Goal: Task Accomplishment & Management: Manage account settings

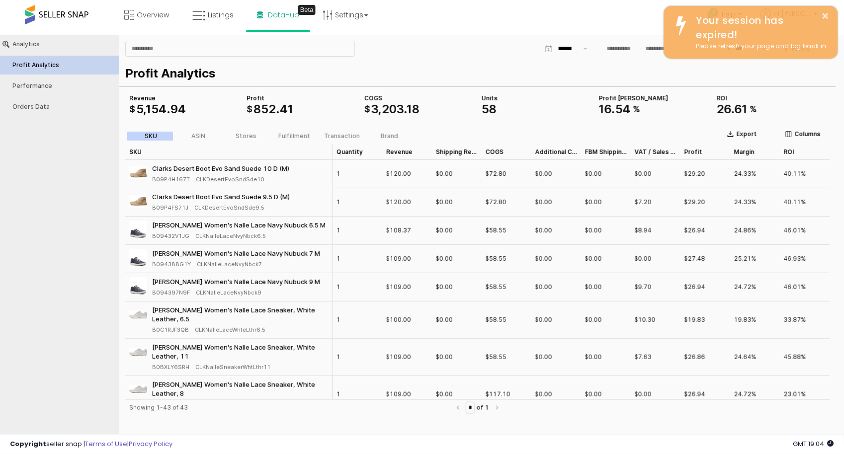
click at [60, 13] on span at bounding box center [57, 14] width 64 height 19
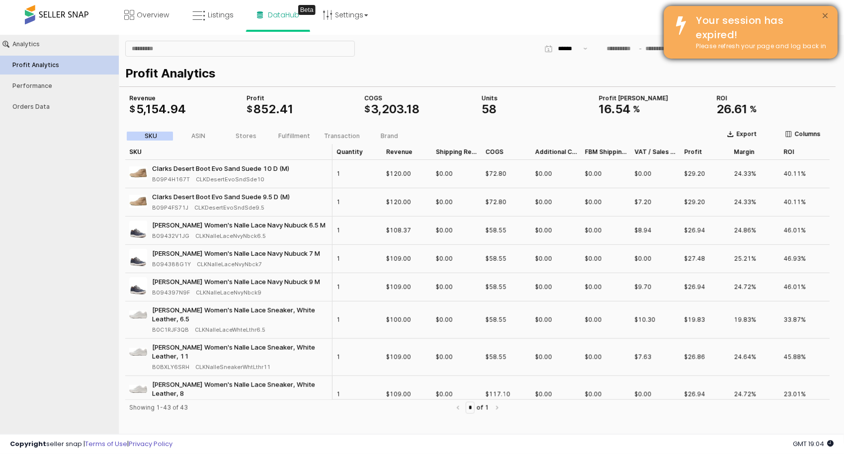
click at [825, 13] on button "×" at bounding box center [825, 16] width 8 height 12
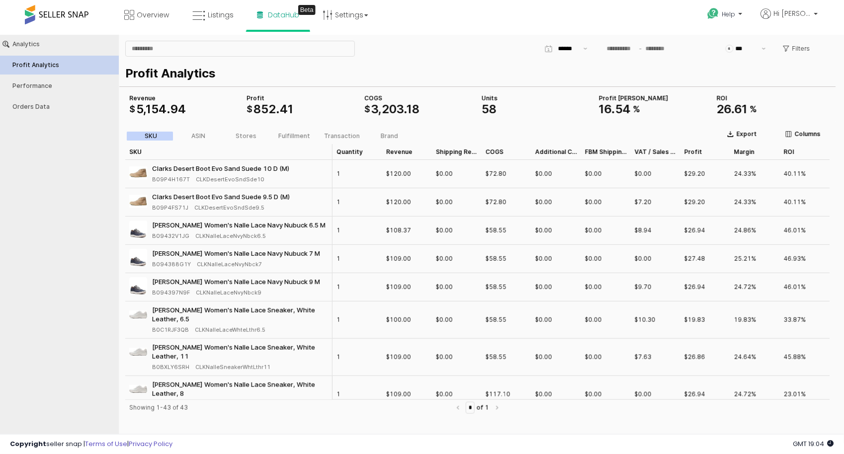
click at [70, 13] on span at bounding box center [57, 14] width 64 height 19
click at [142, 14] on span "Overview" at bounding box center [153, 15] width 32 height 10
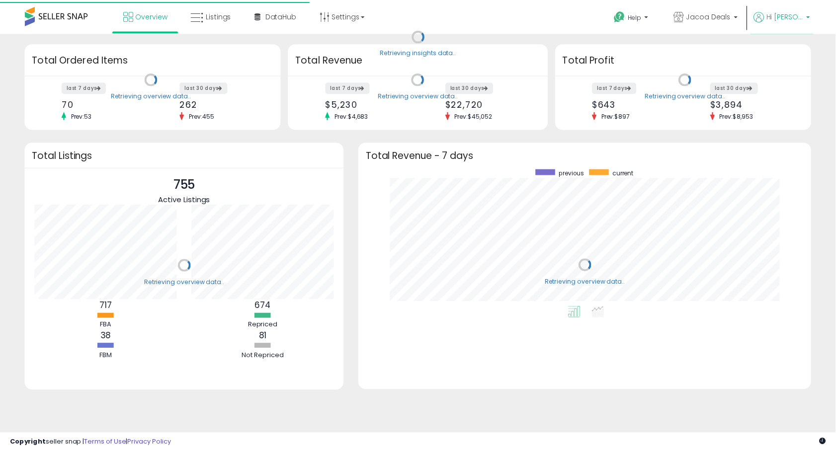
scroll to position [138, 437]
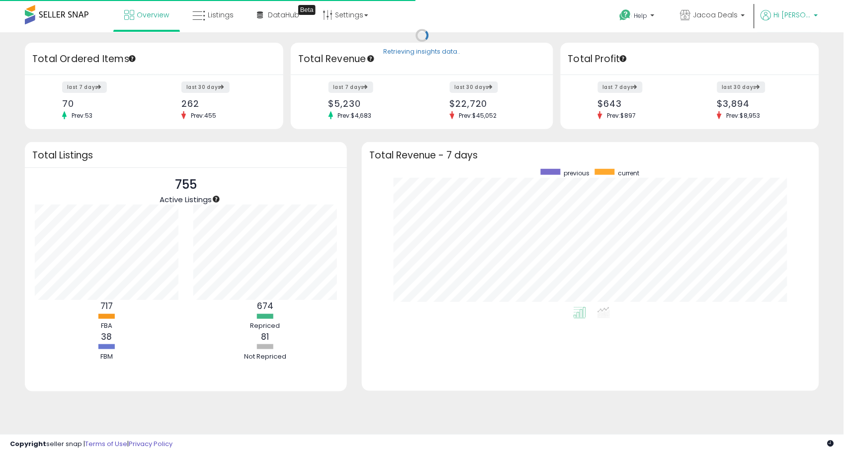
click at [801, 21] on p "Hi [PERSON_NAME]" at bounding box center [789, 16] width 57 height 12
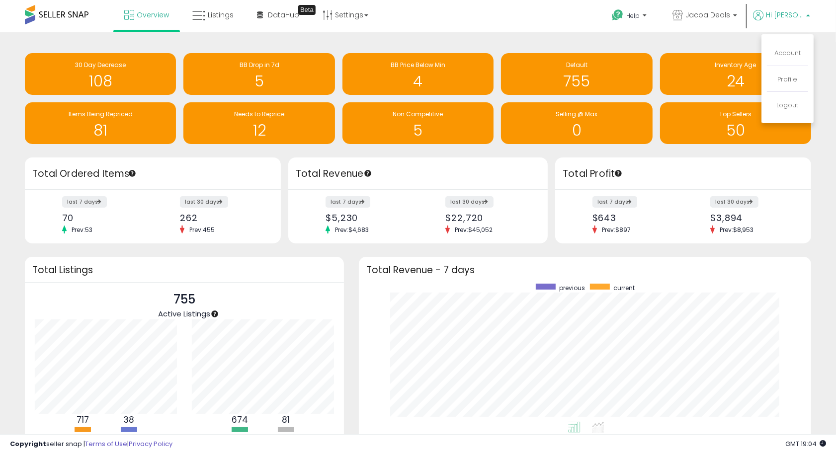
scroll to position [496828, 496534]
click at [786, 78] on link "Profile" at bounding box center [788, 79] width 20 height 9
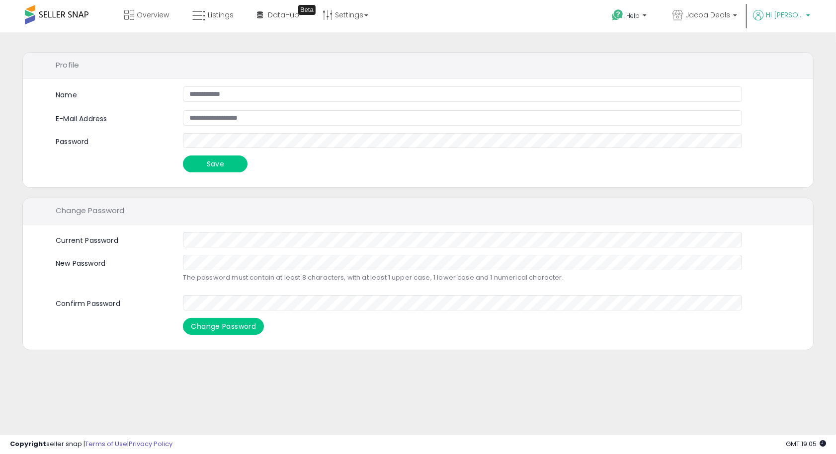
click at [794, 17] on span "Hi [PERSON_NAME]" at bounding box center [784, 15] width 37 height 10
click at [786, 55] on link "Account" at bounding box center [787, 52] width 26 height 9
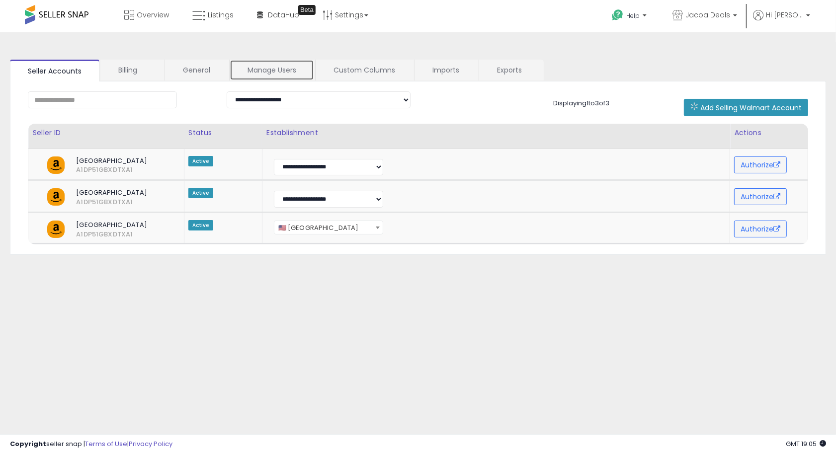
click at [282, 72] on link "Manage Users" at bounding box center [272, 70] width 84 height 21
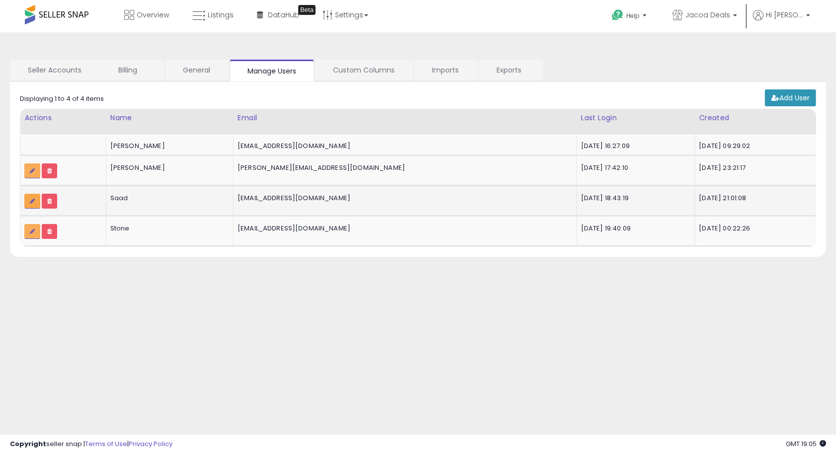
click at [35, 199] on link at bounding box center [32, 201] width 16 height 15
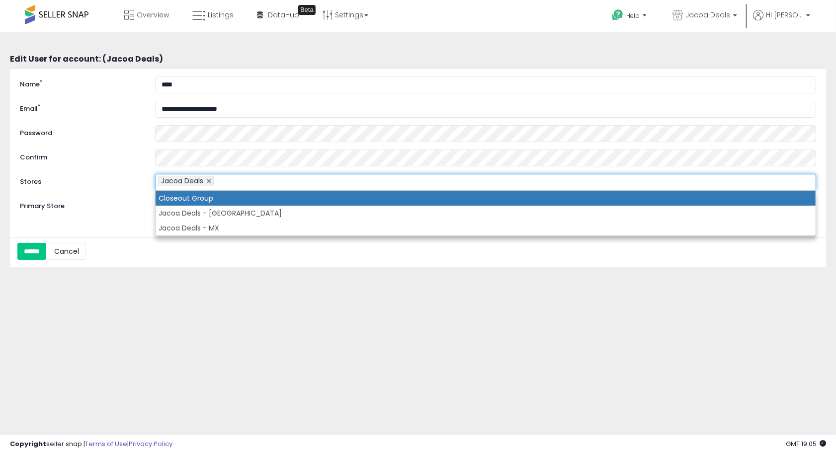
click at [232, 181] on ul "Jacoa Deals" at bounding box center [485, 182] width 661 height 17
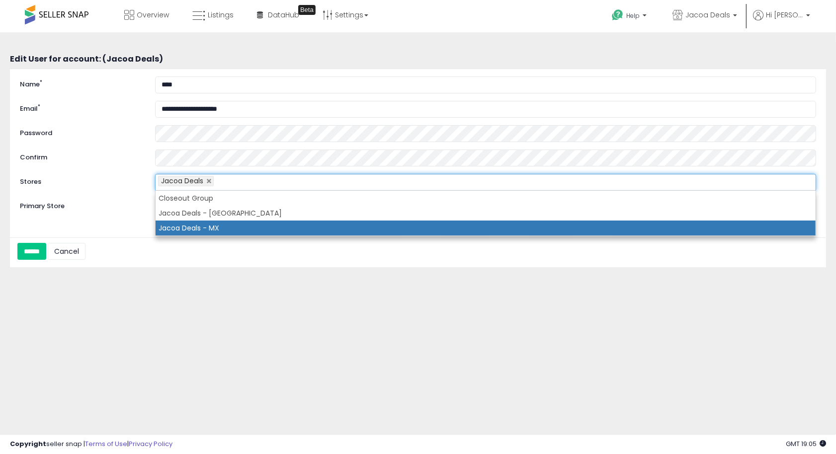
click at [227, 225] on li "Jacoa Deals - MX" at bounding box center [486, 228] width 660 height 15
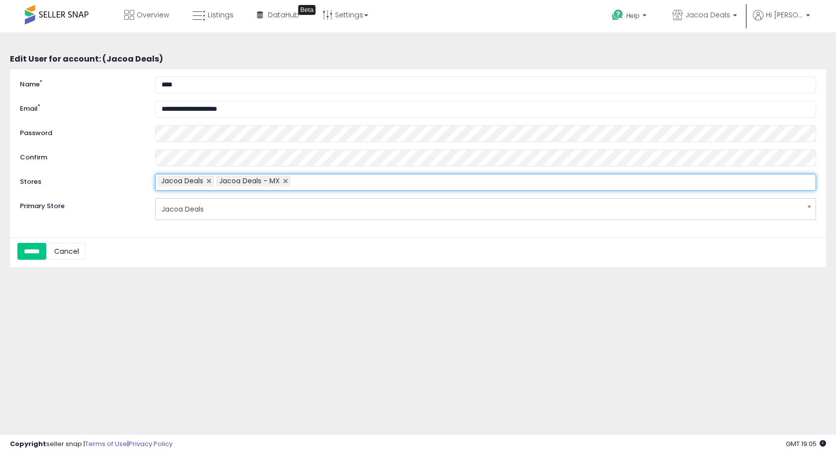
click at [306, 182] on input "text" at bounding box center [298, 182] width 16 height 16
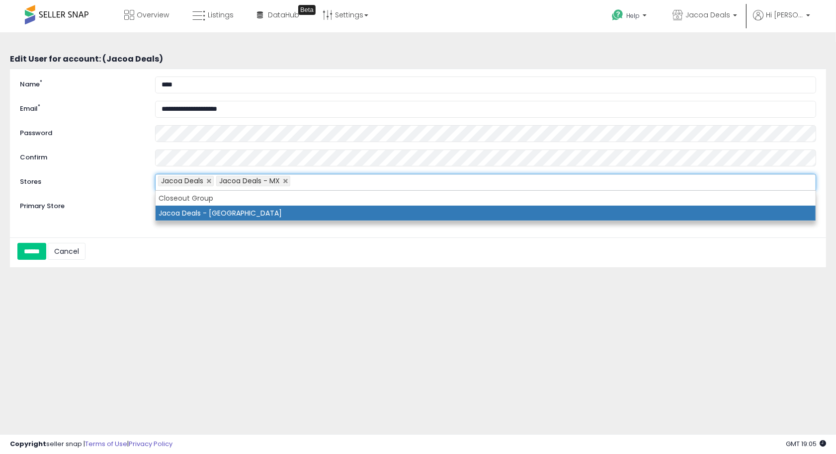
click at [296, 211] on li "Jacoa Deals - [GEOGRAPHIC_DATA]" at bounding box center [486, 213] width 660 height 15
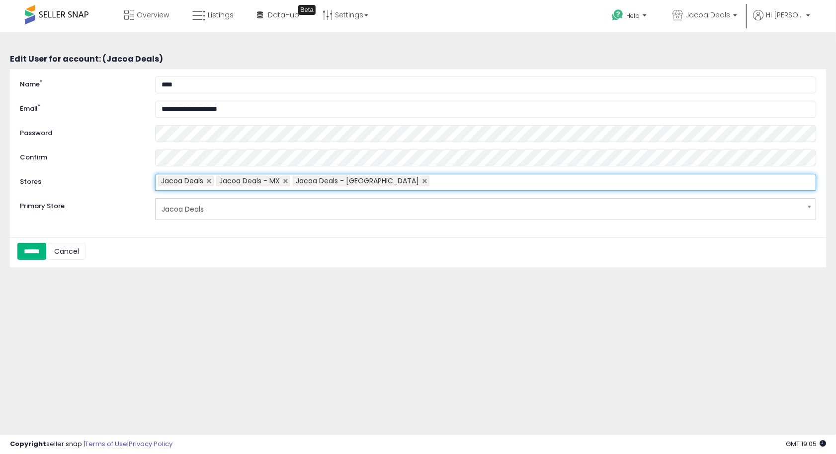
click at [43, 253] on input "******" at bounding box center [31, 251] width 29 height 17
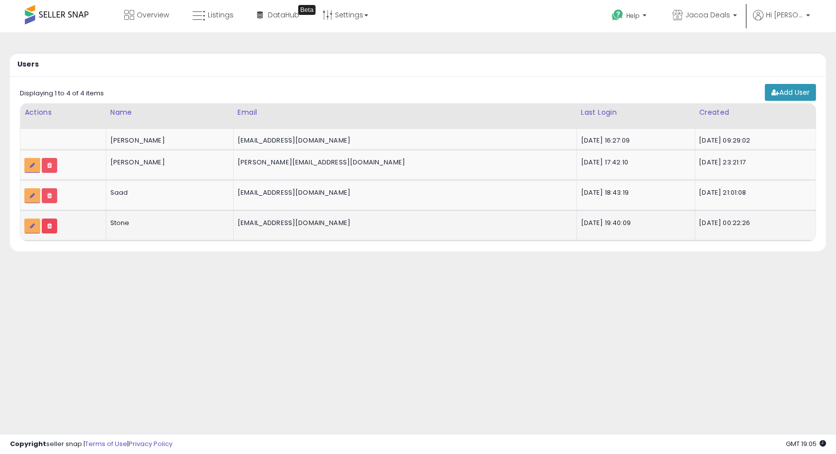
click at [47, 225] on icon at bounding box center [49, 226] width 4 height 6
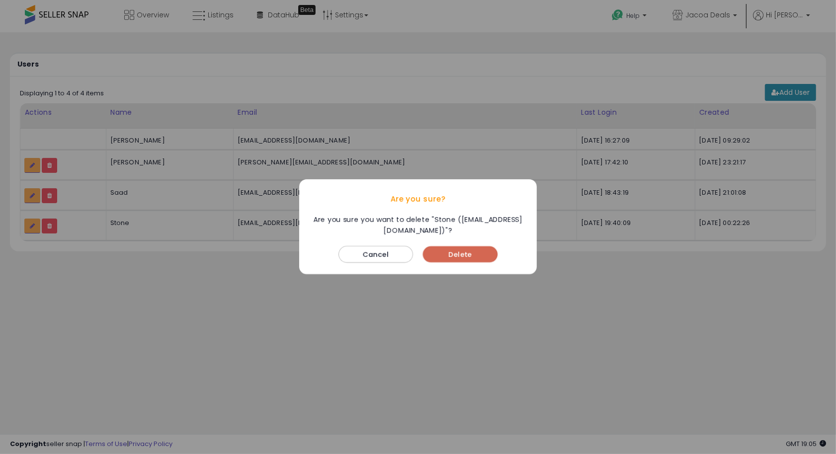
click at [456, 254] on button "Delete" at bounding box center [460, 255] width 75 height 16
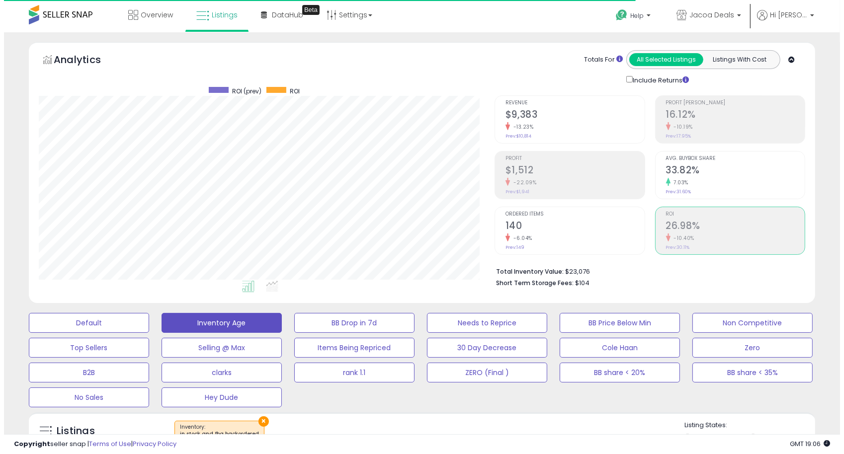
scroll to position [204, 456]
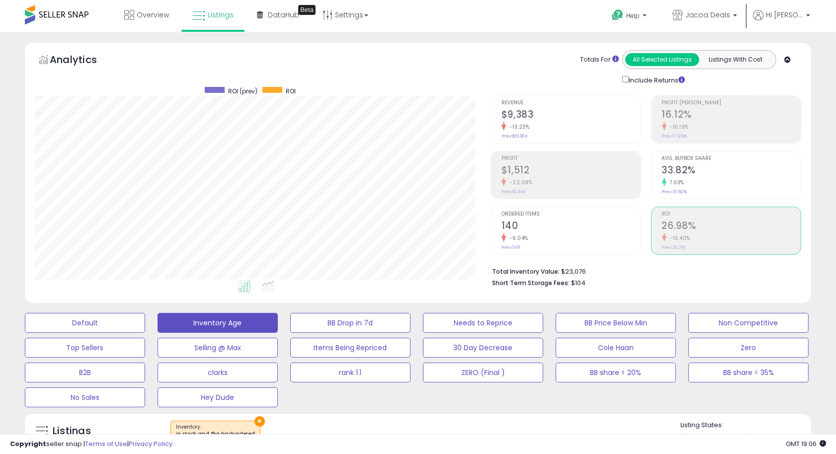
click at [707, 184] on div "7.03%" at bounding box center [731, 182] width 139 height 9
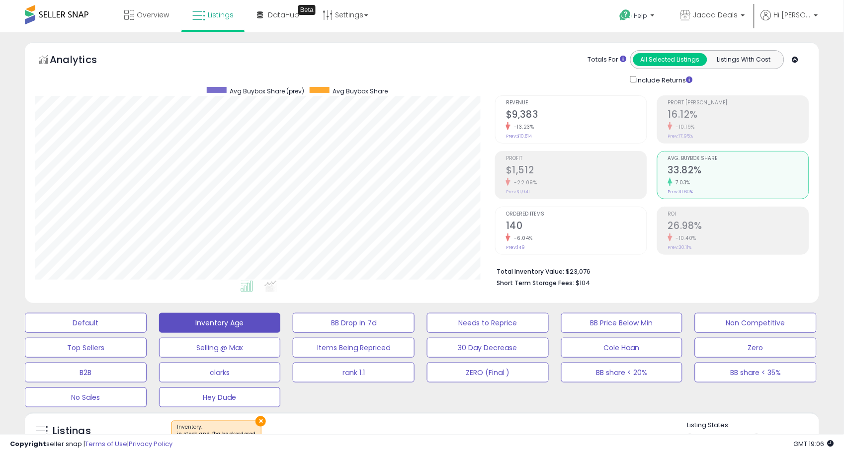
scroll to position [496763, 496511]
click at [575, 131] on div "Revenue $9,383 -13.23% Prev: $10,814" at bounding box center [570, 118] width 139 height 45
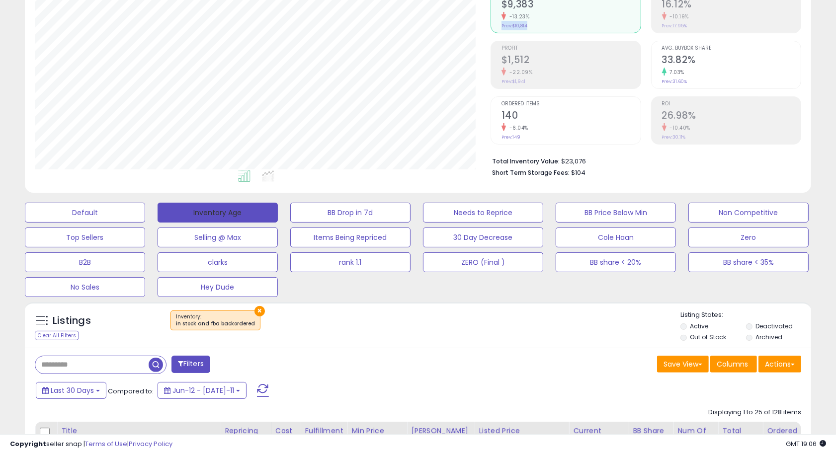
scroll to position [0, 0]
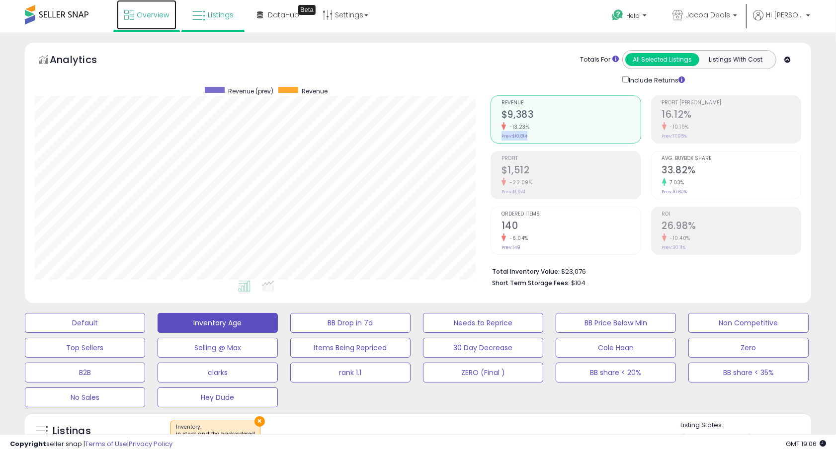
click at [150, 18] on span "Overview" at bounding box center [153, 15] width 32 height 10
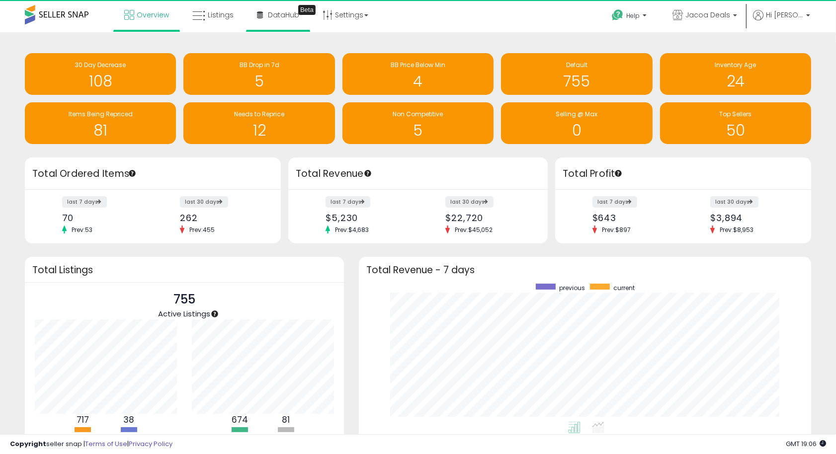
scroll to position [496828, 496534]
